Goal: Information Seeking & Learning: Learn about a topic

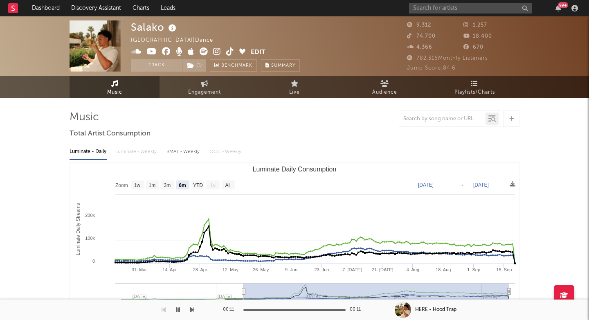
select select "6m"
click at [438, 5] on input "text" at bounding box center [470, 8] width 123 height 10
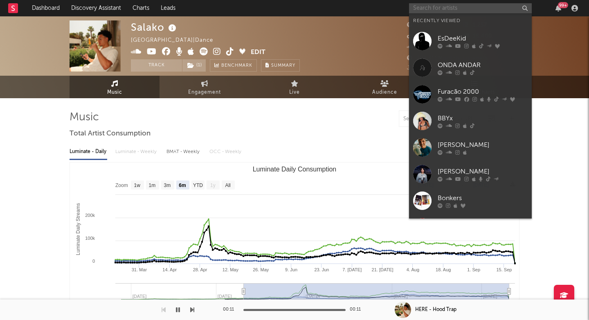
paste input "[URL][DOMAIN_NAME]"
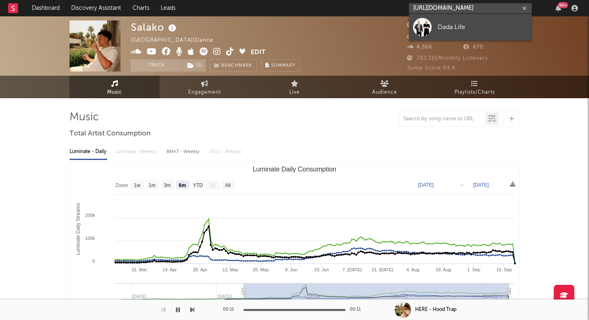
type input "[URL][DOMAIN_NAME]"
click at [429, 26] on div at bounding box center [422, 27] width 18 height 18
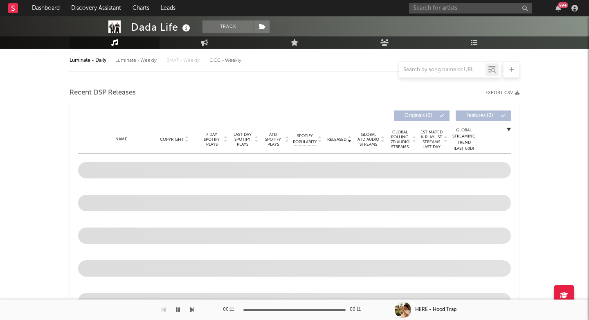
scroll to position [271, 0]
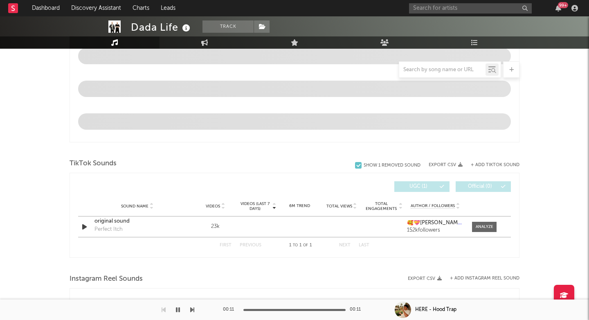
select select "6m"
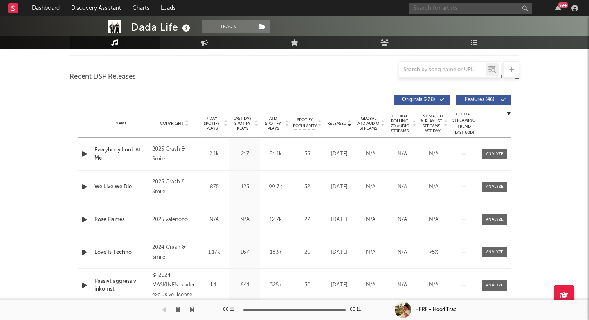
click at [422, 5] on input "text" at bounding box center [470, 8] width 123 height 10
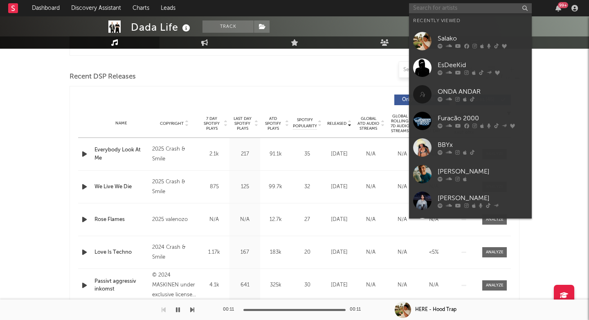
paste input "Venjent"
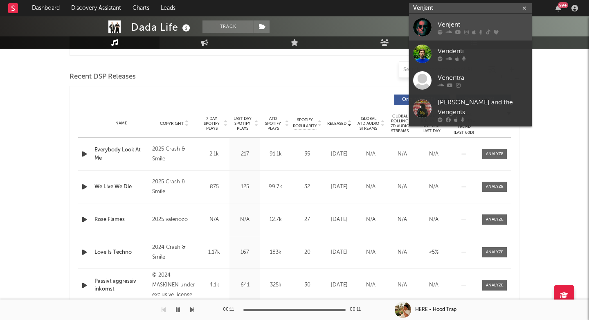
type input "Venjent"
click at [446, 23] on div "Venjent" at bounding box center [483, 25] width 90 height 10
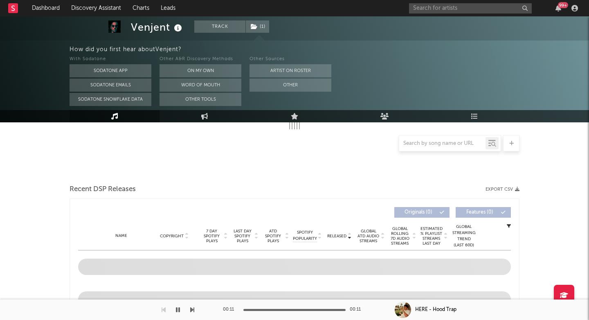
select select "6m"
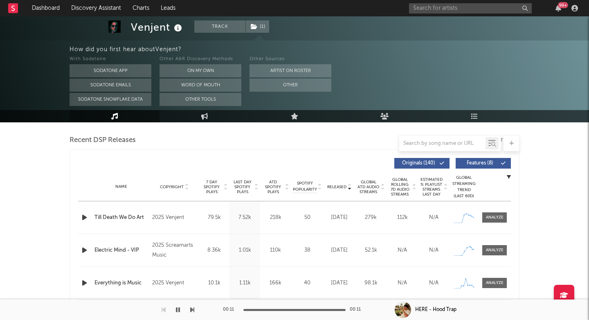
scroll to position [281, 0]
click at [497, 213] on span at bounding box center [494, 217] width 25 height 10
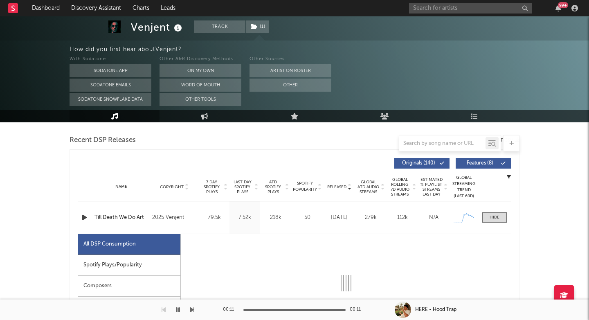
select select "1w"
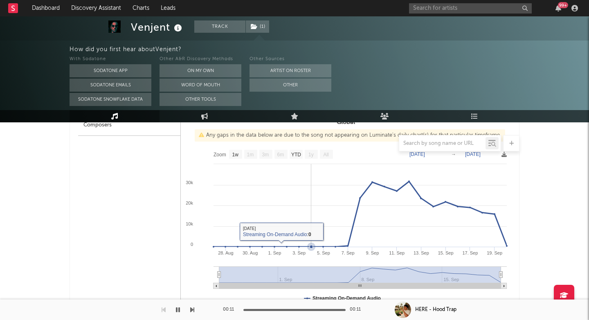
scroll to position [442, 0]
